Goal: Information Seeking & Learning: Learn about a topic

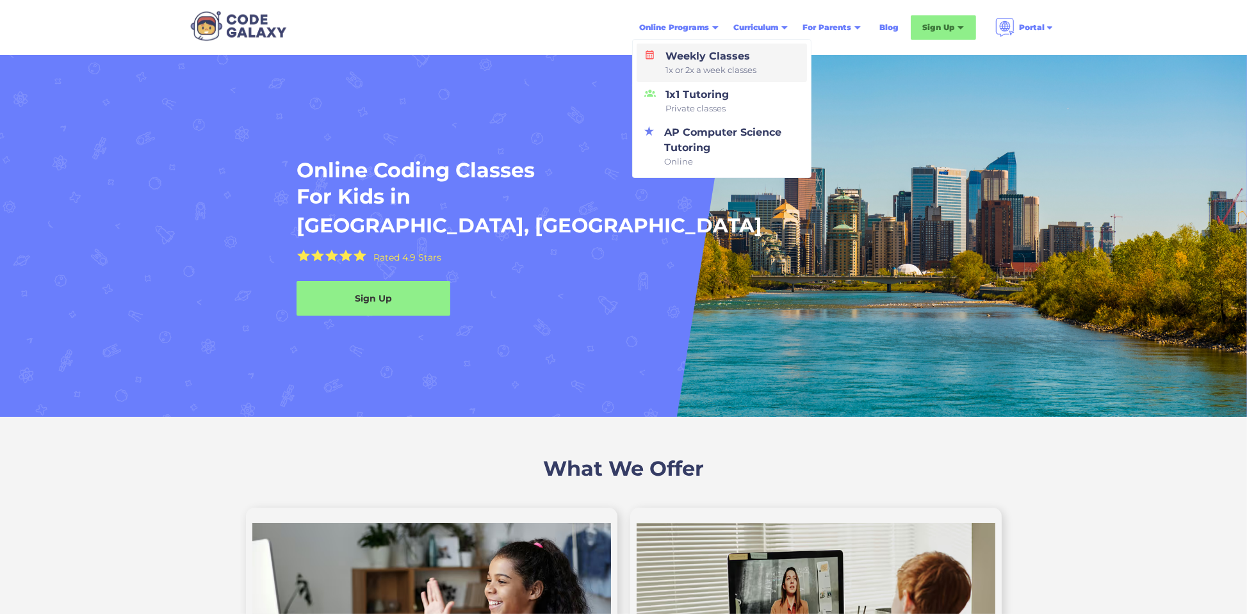
click at [729, 60] on div "Weekly Classes 1x or 2x a week classes" at bounding box center [709, 63] width 96 height 28
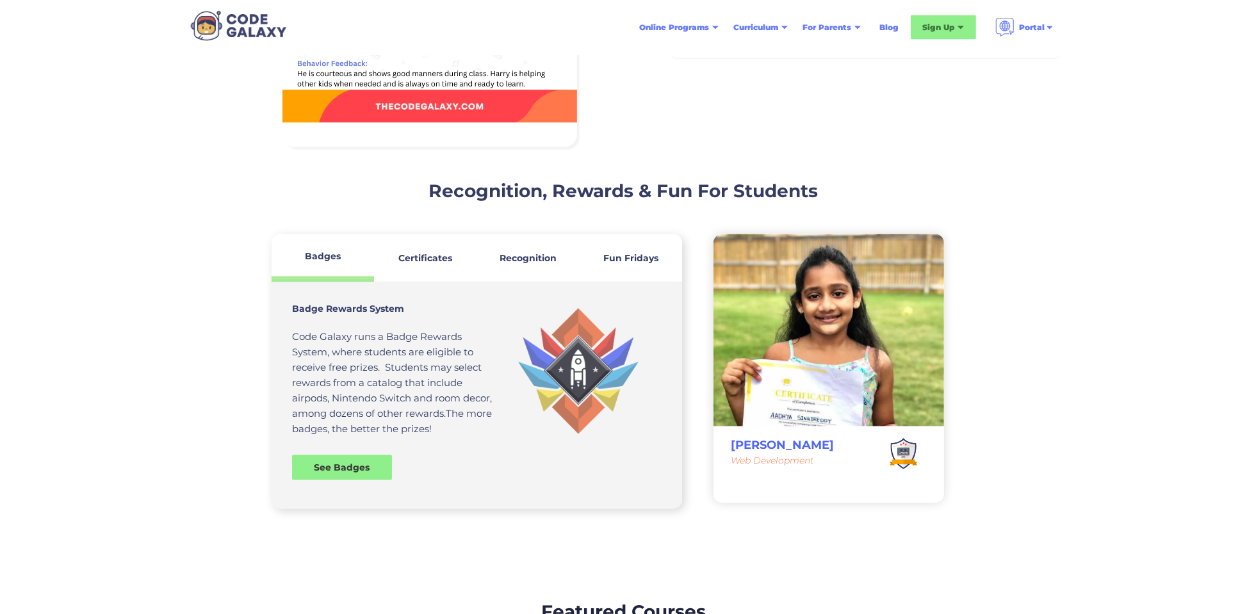
scroll to position [3246, 0]
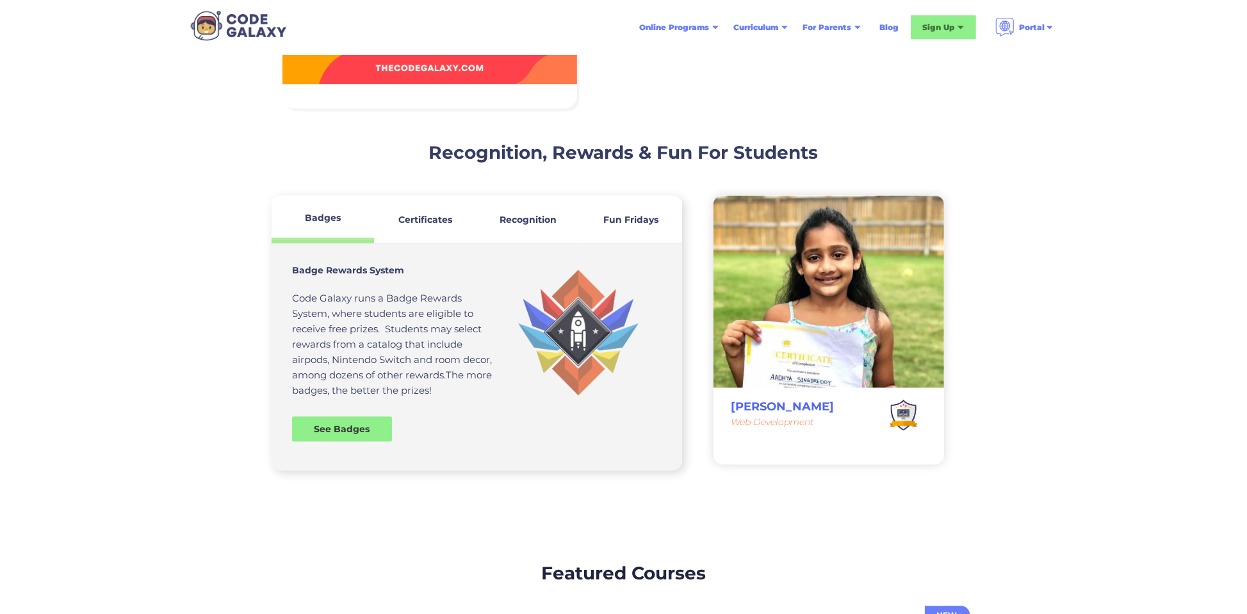
click at [431, 226] on div "Certificates" at bounding box center [426, 219] width 54 height 13
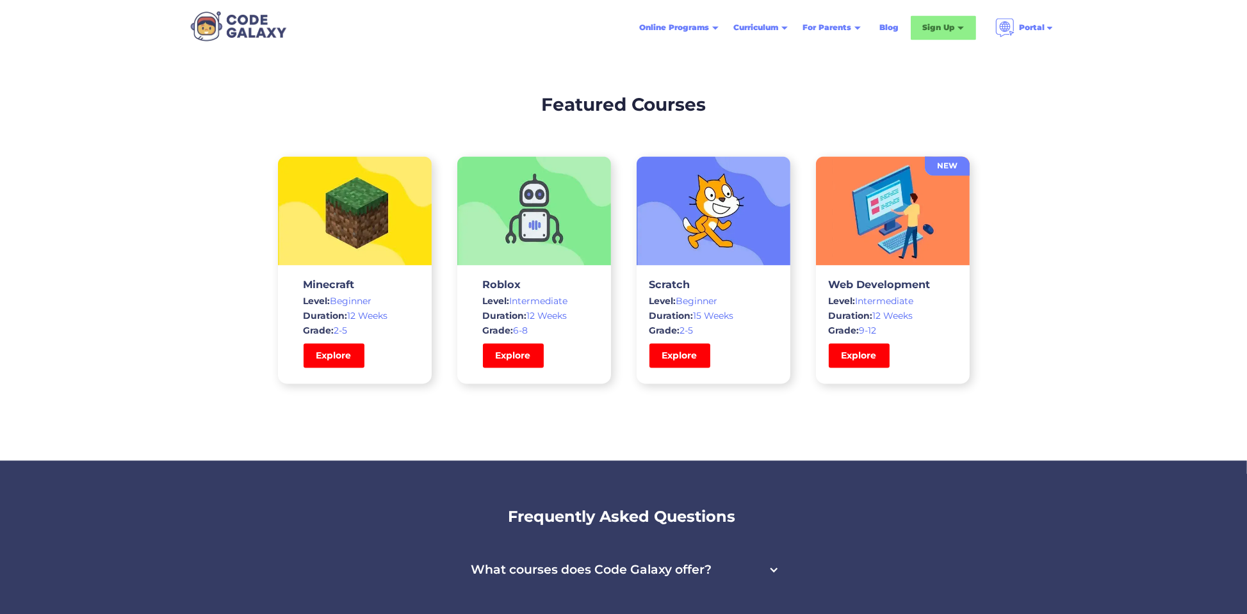
scroll to position [4100, 0]
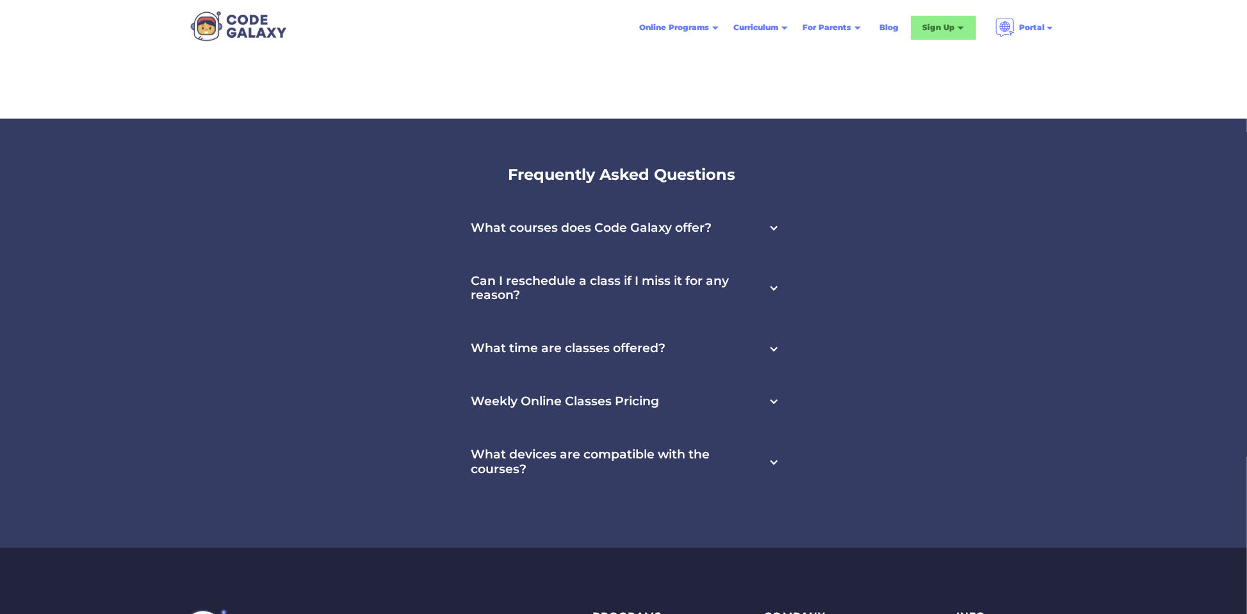
click at [783, 222] on div "What courses does Code Galaxy offer?" at bounding box center [624, 228] width 336 height 53
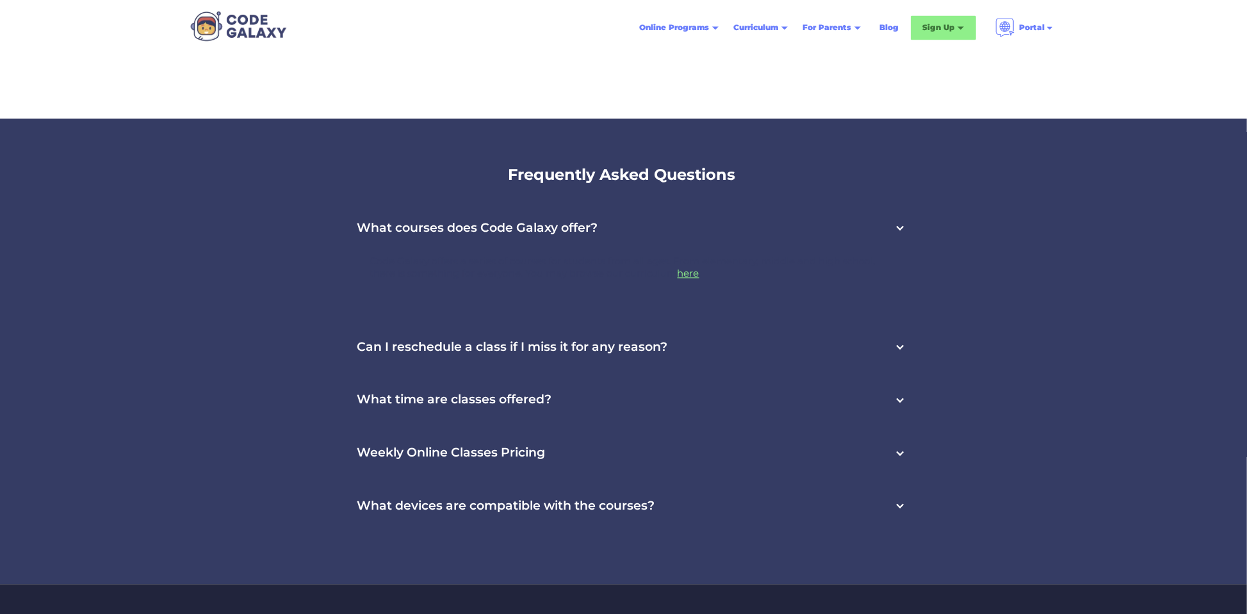
click at [700, 272] on link "here" at bounding box center [689, 273] width 22 height 12
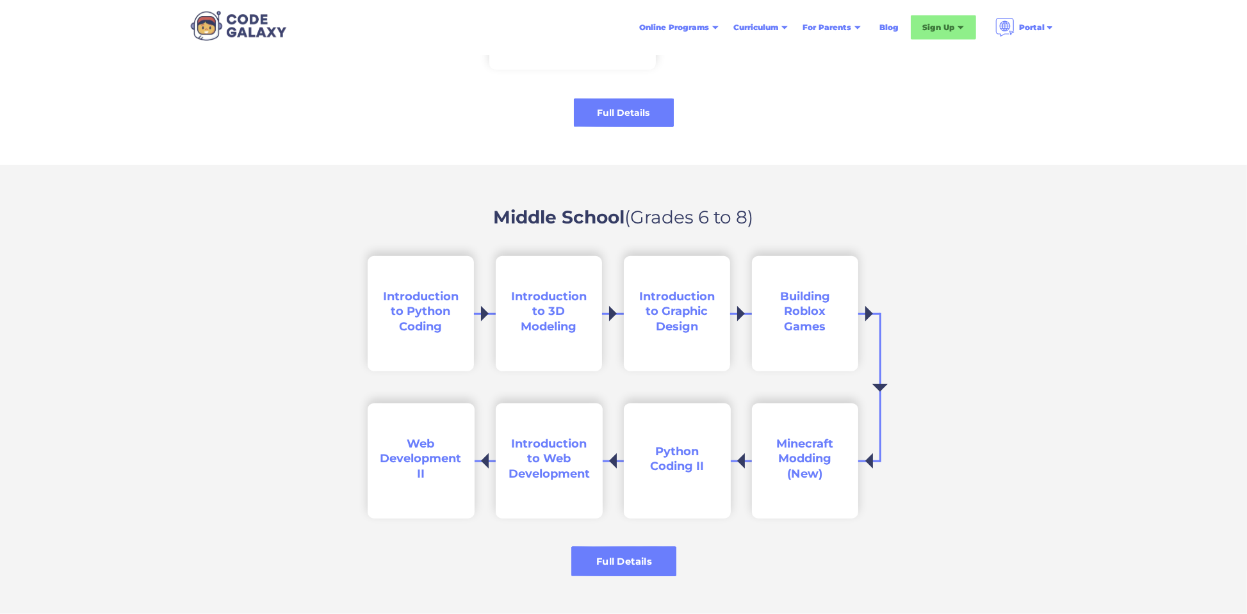
scroll to position [2050, 0]
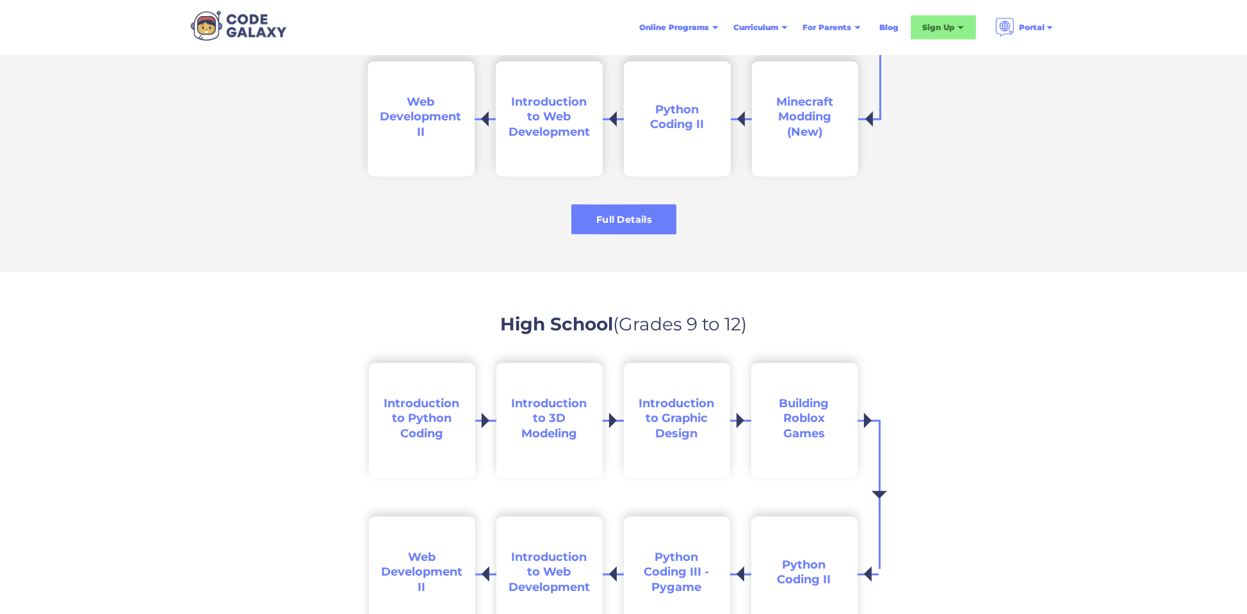
click at [630, 224] on div "Full Details" at bounding box center [623, 219] width 105 height 13
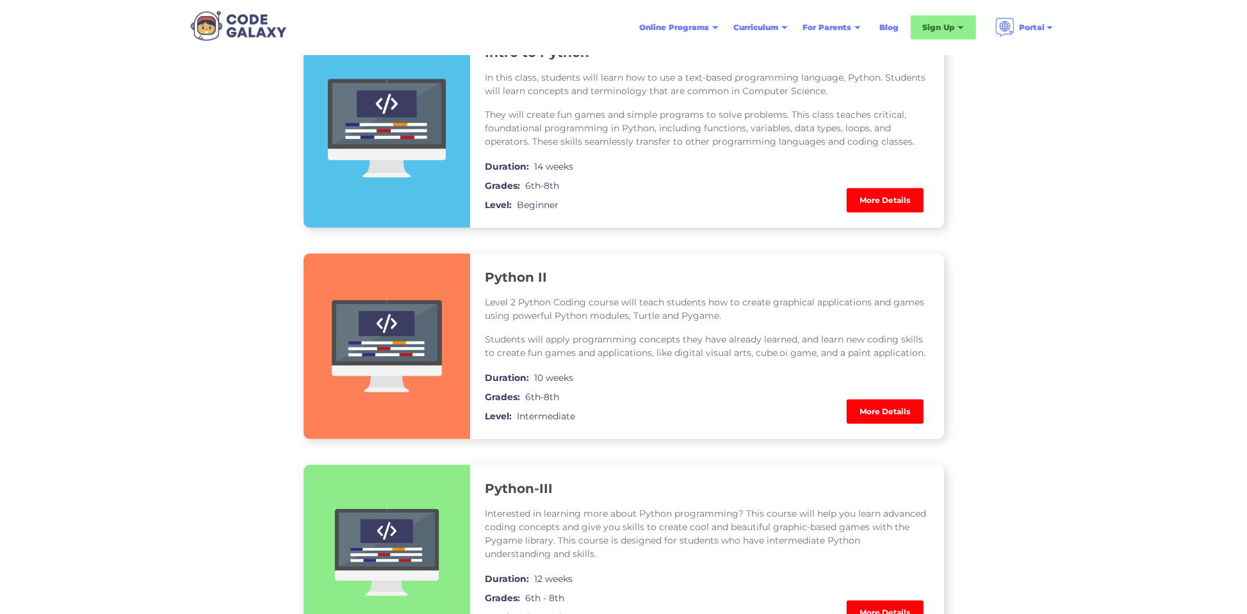
scroll to position [854, 0]
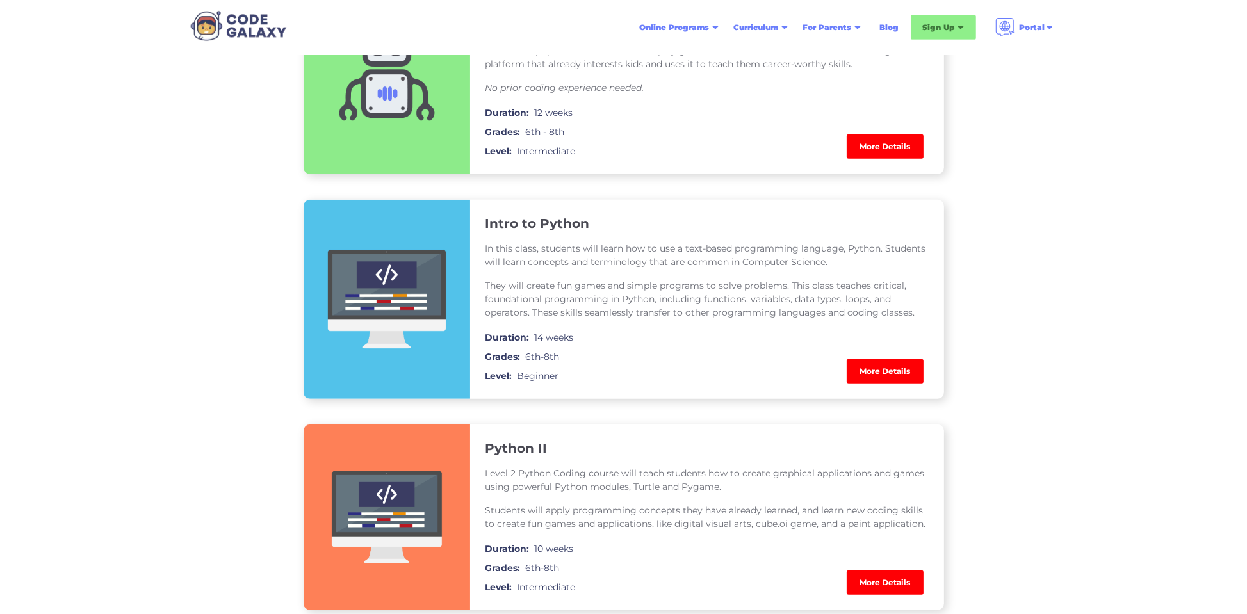
click at [881, 368] on link "More Details" at bounding box center [885, 371] width 77 height 24
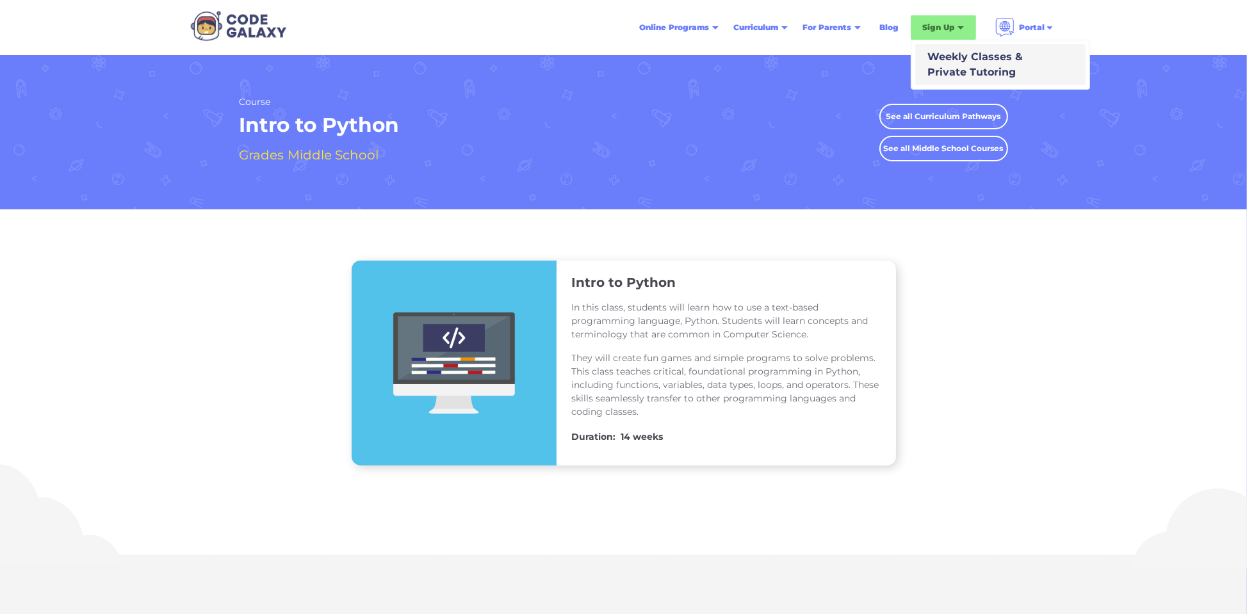
click at [962, 69] on div "Weekly Classes & Private Tutoring" at bounding box center [973, 64] width 101 height 31
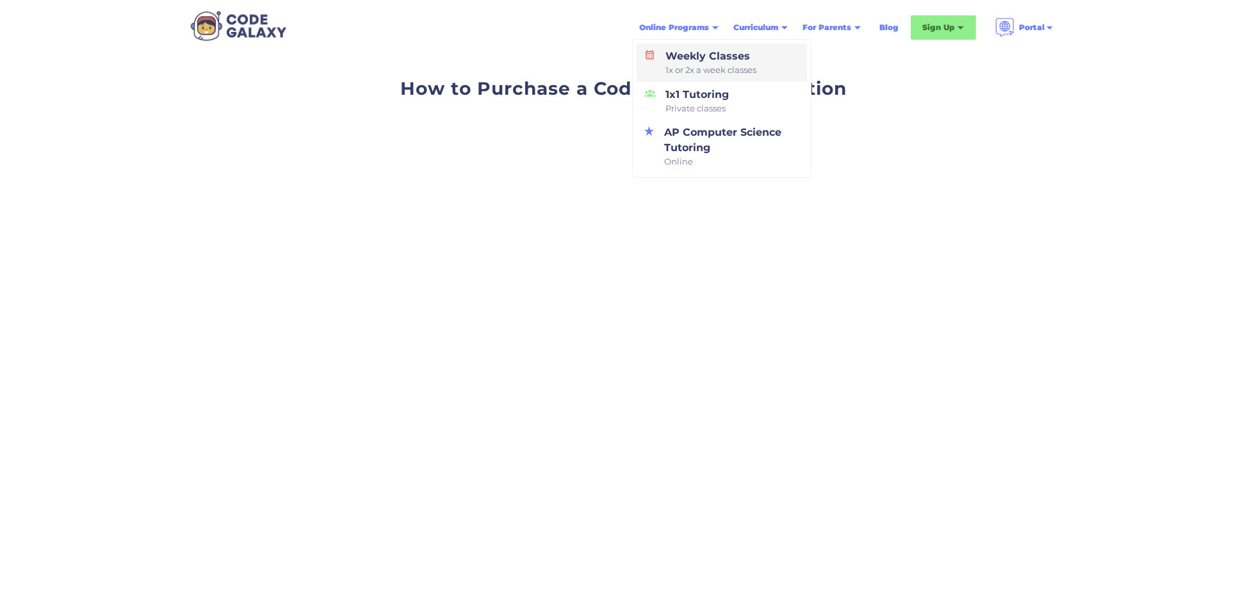
click at [677, 53] on div "Weekly Classes 1x or 2x a week classes" at bounding box center [709, 63] width 96 height 28
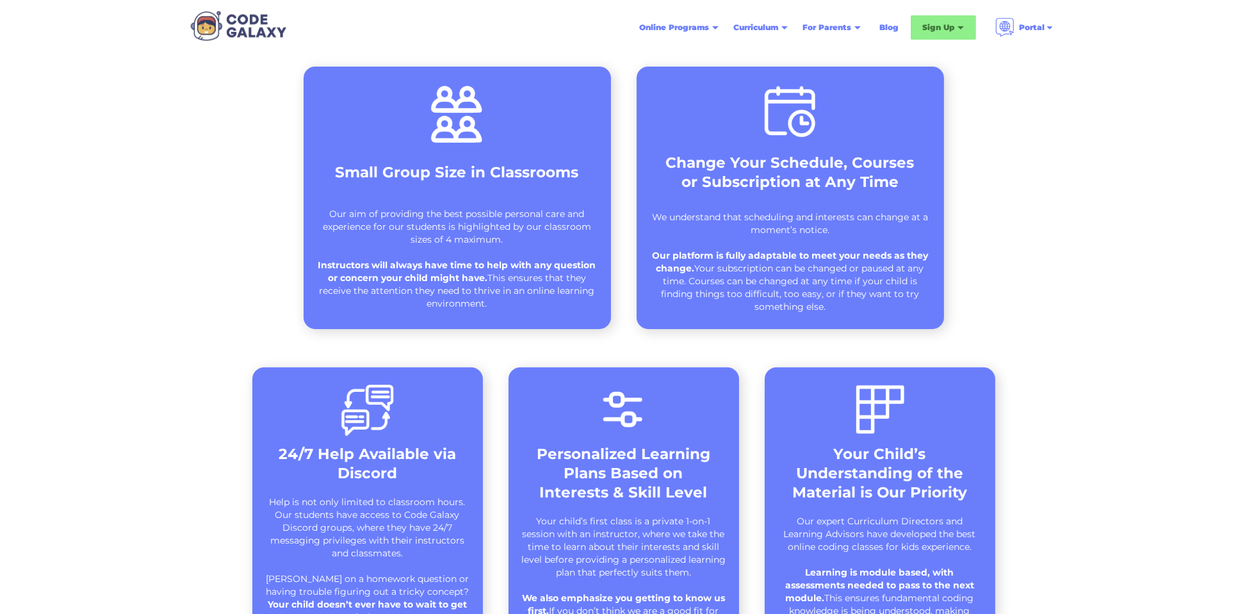
scroll to position [513, 0]
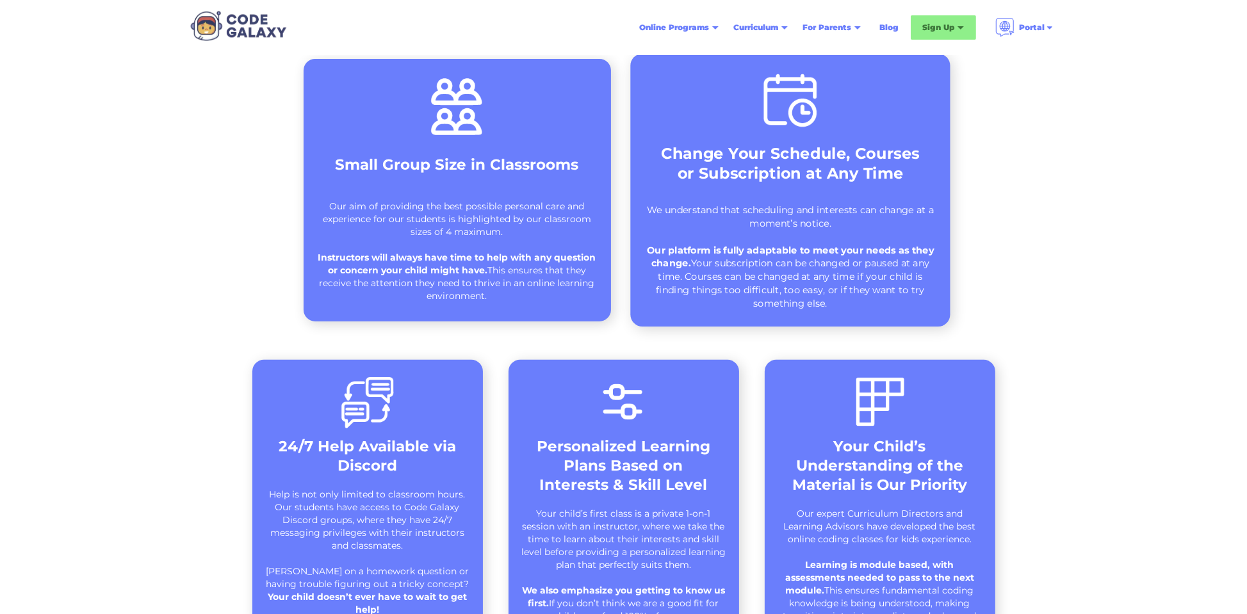
click at [764, 172] on strong "Change Your Schedule, Courses or Subscription at Any Time" at bounding box center [790, 163] width 259 height 38
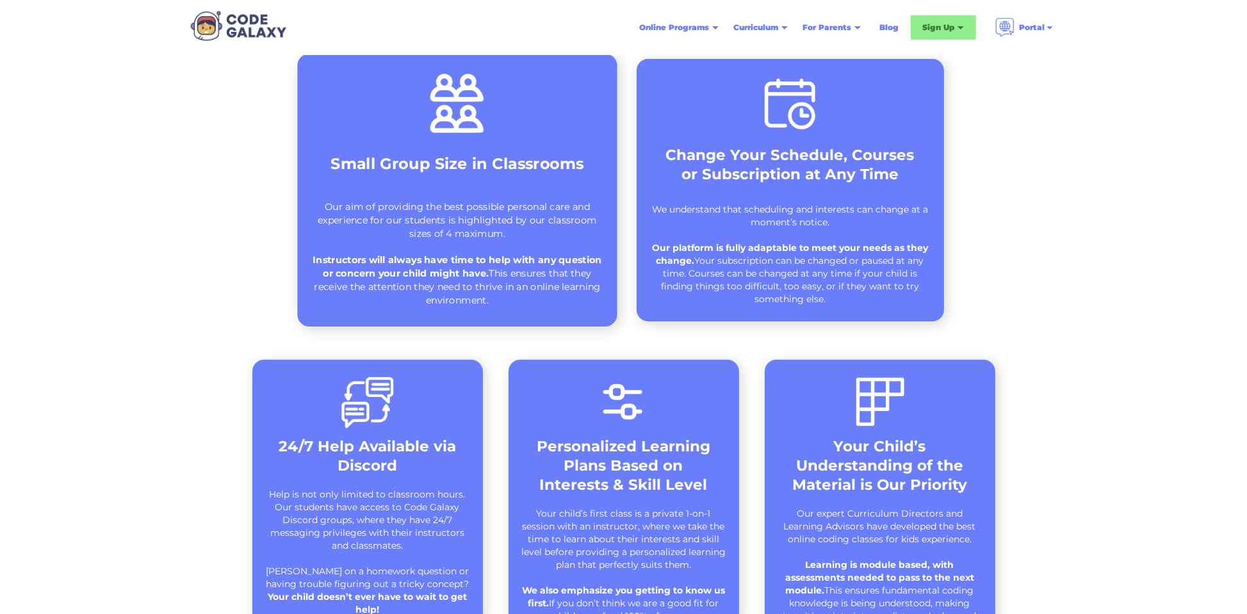
click at [447, 188] on div "Small Group Size in Classrooms Our aim of providing the best possible personal …" at bounding box center [457, 190] width 320 height 273
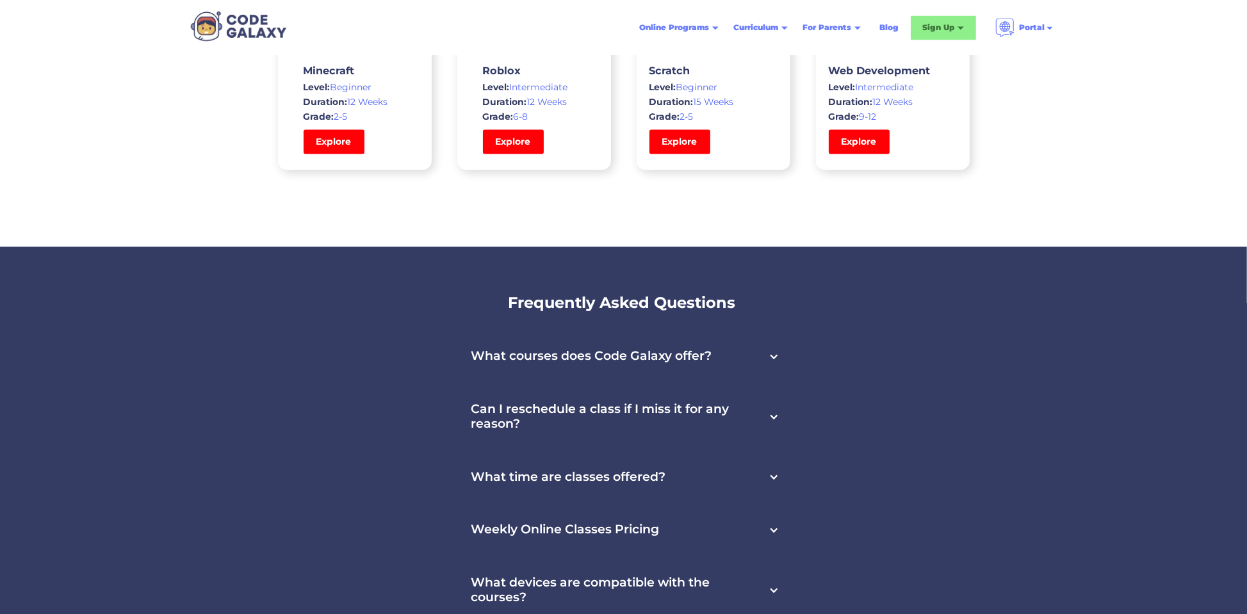
scroll to position [3758, 0]
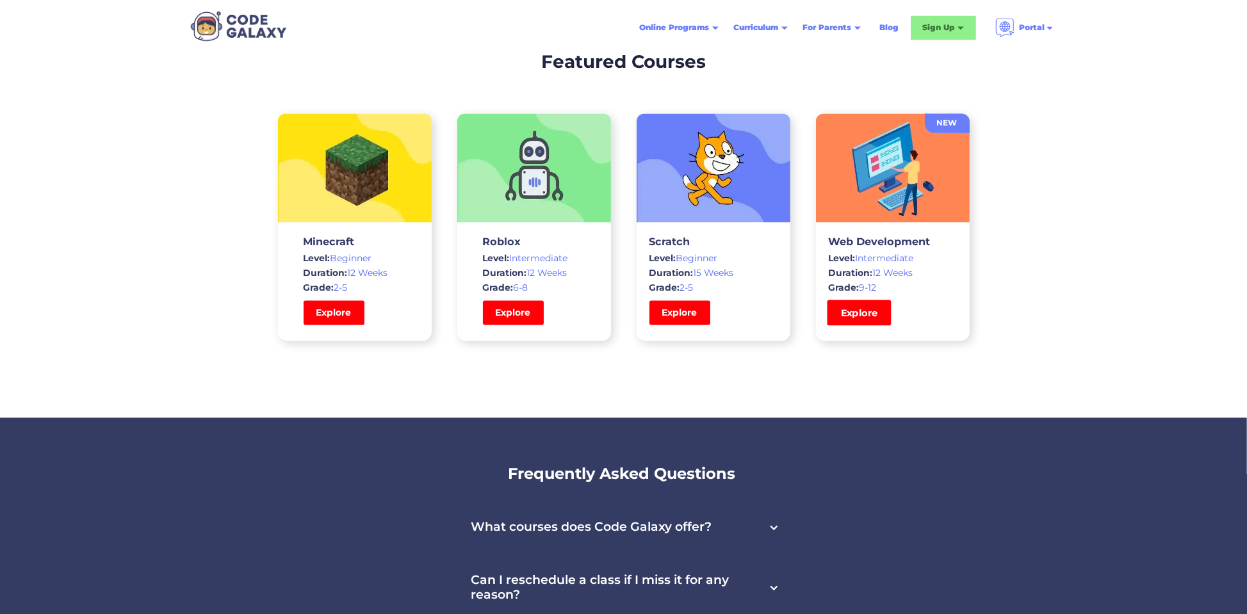
click at [853, 312] on link "Explore" at bounding box center [859, 313] width 64 height 26
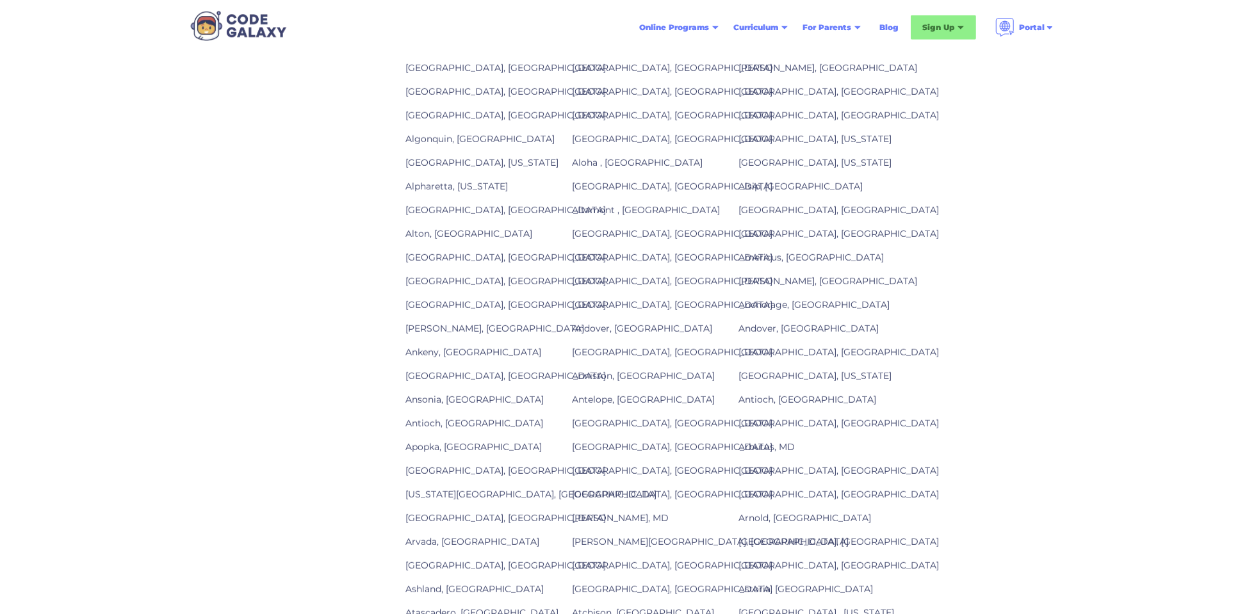
scroll to position [1538, 0]
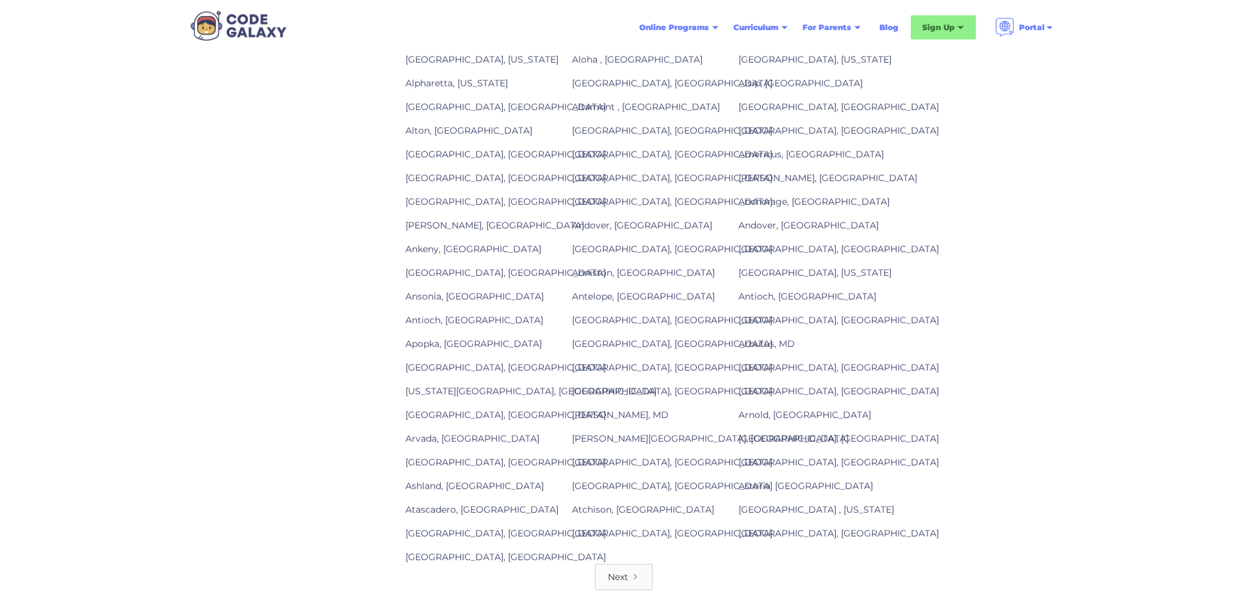
click at [625, 571] on div "Next" at bounding box center [619, 577] width 21 height 13
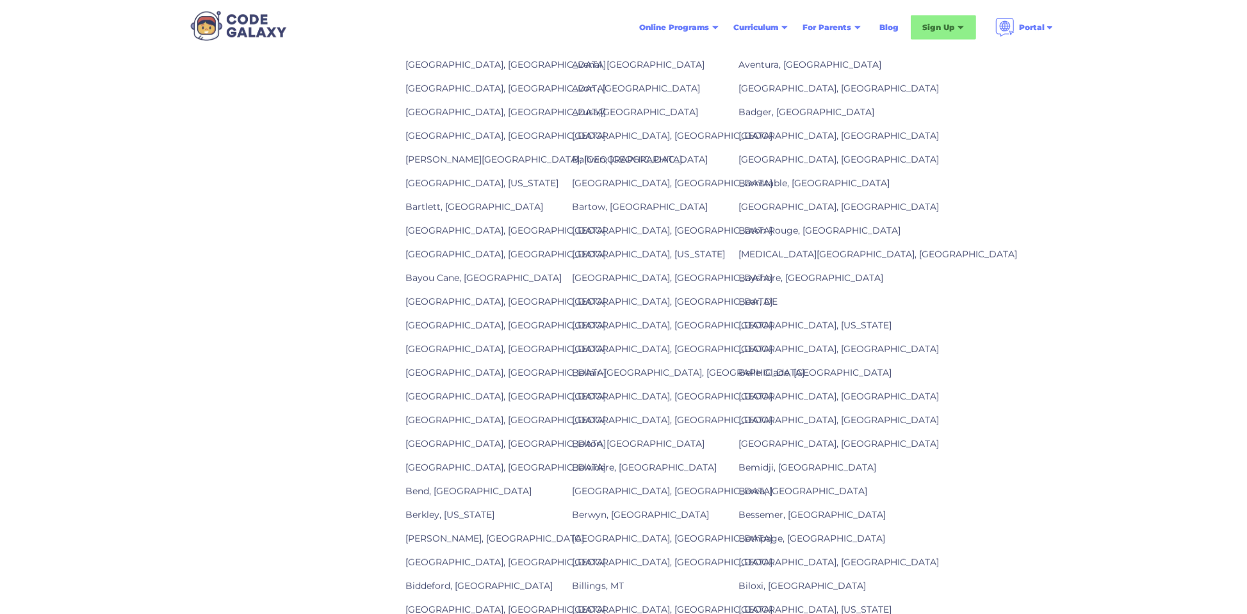
scroll to position [1538, 0]
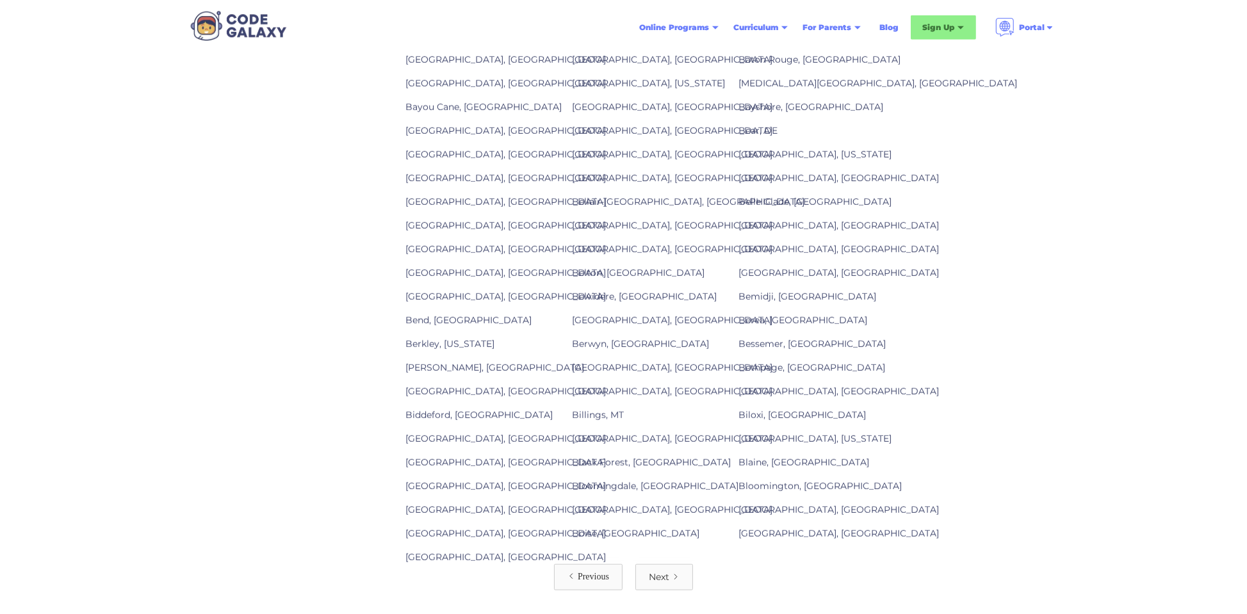
click at [669, 571] on div "Next" at bounding box center [659, 577] width 21 height 13
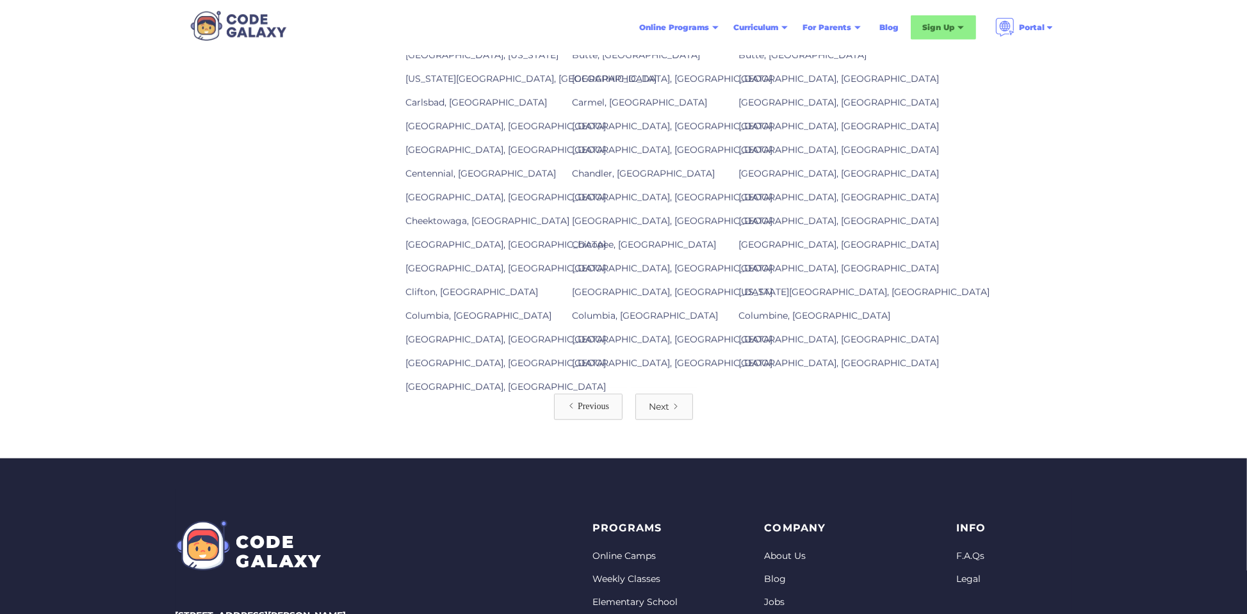
scroll to position [1538, 0]
